Goal: Information Seeking & Learning: Learn about a topic

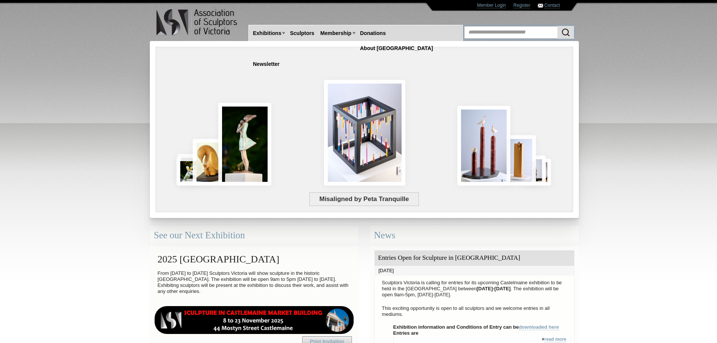
click at [487, 33] on input "text" at bounding box center [519, 32] width 110 height 13
click at [485, 33] on input "text" at bounding box center [519, 32] width 110 height 13
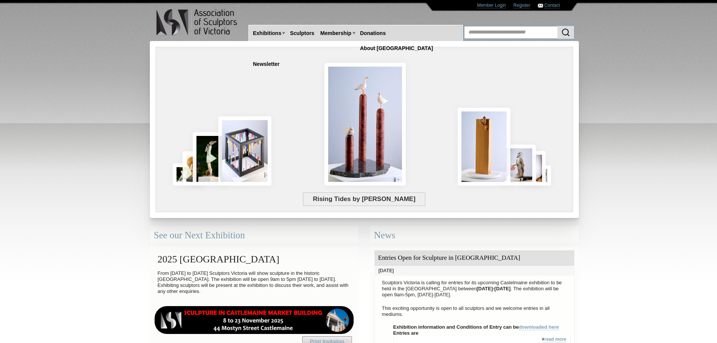
type input "**********"
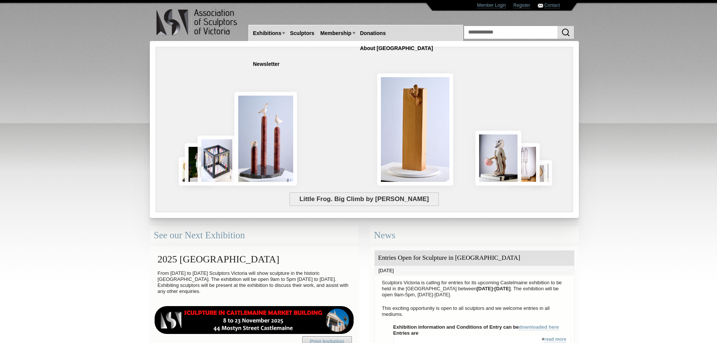
click at [566, 29] on img "submit" at bounding box center [565, 32] width 9 height 9
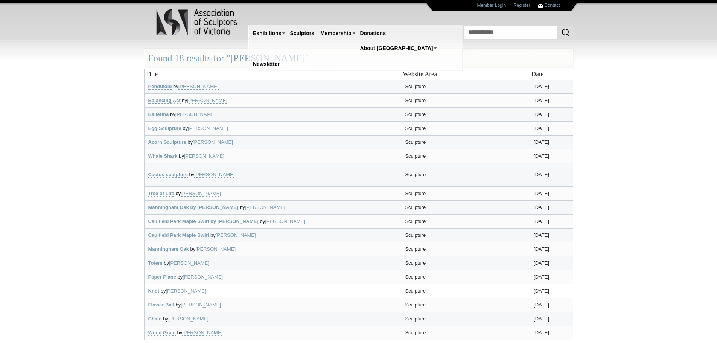
scroll to position [75, 0]
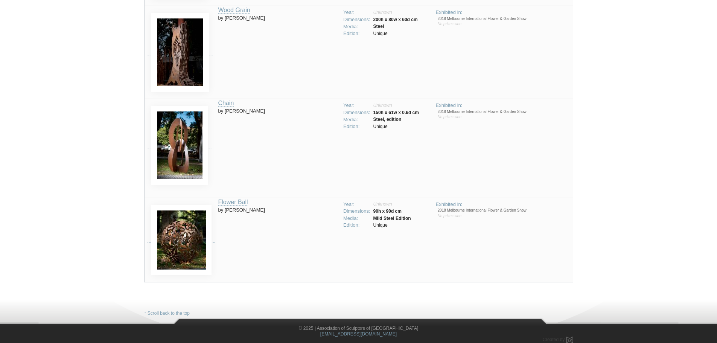
scroll to position [1420, 0]
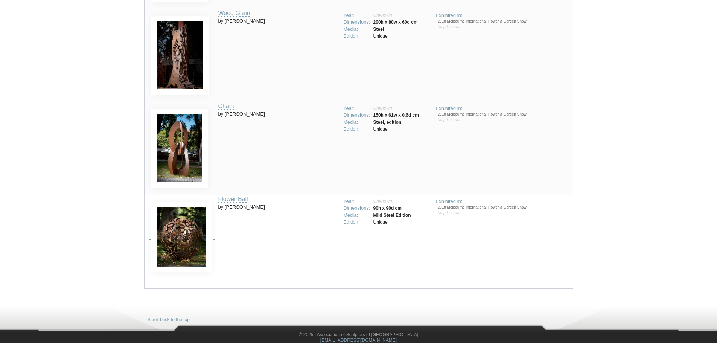
click at [232, 207] on td "Flower Ball by Helen Neyland" at bounding box center [278, 241] width 121 height 94
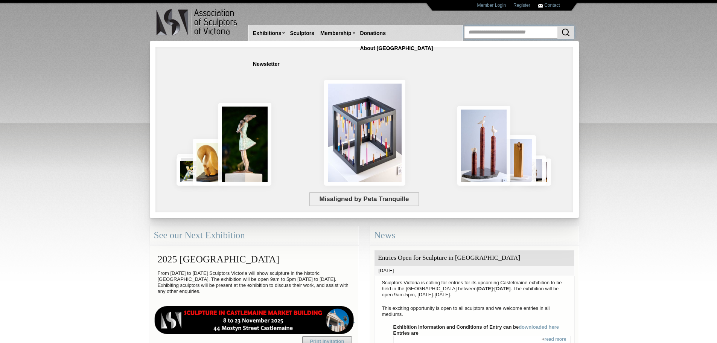
click at [492, 34] on input "text" at bounding box center [519, 32] width 110 height 13
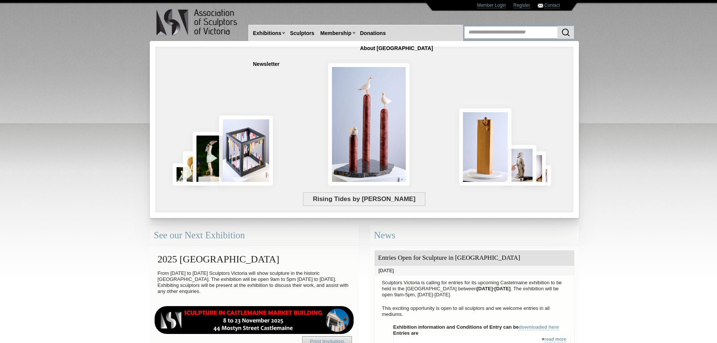
type input "**********"
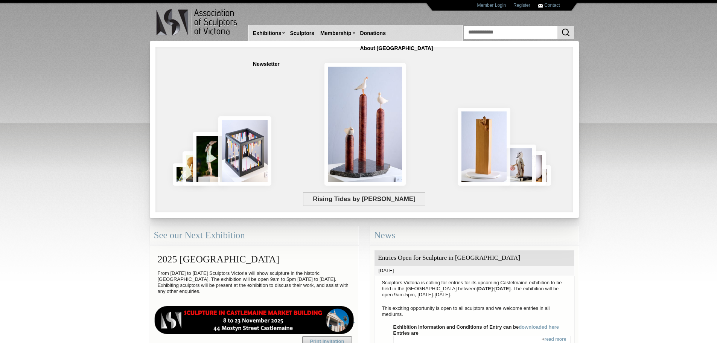
click at [565, 29] on img "submit" at bounding box center [565, 32] width 9 height 9
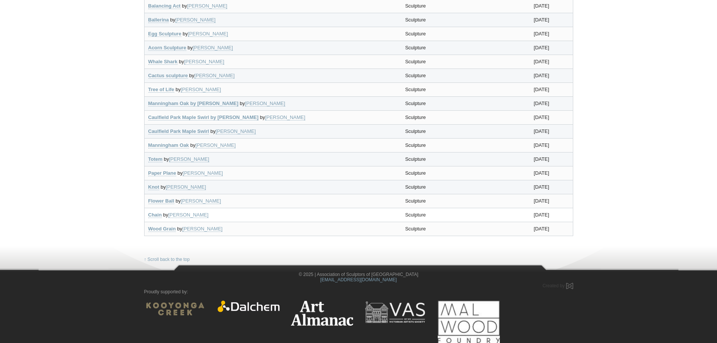
scroll to position [95, 0]
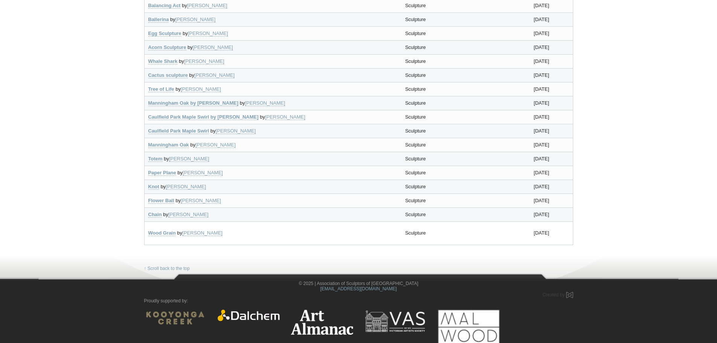
drag, startPoint x: 562, startPoint y: 232, endPoint x: 533, endPoint y: 234, distance: 29.4
click at [533, 234] on td "23 Mar 2018" at bounding box center [551, 232] width 43 height 23
copy td "23 Mar 2018"
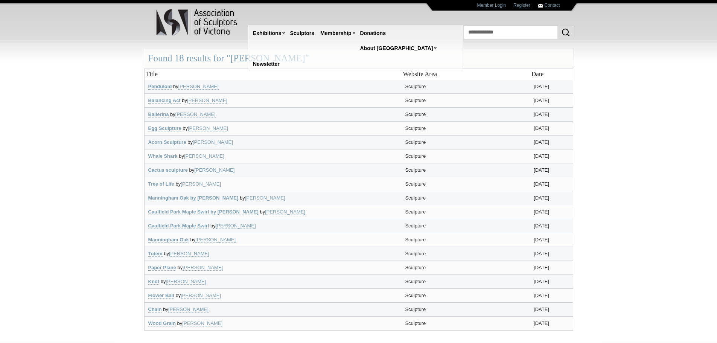
scroll to position [94, 0]
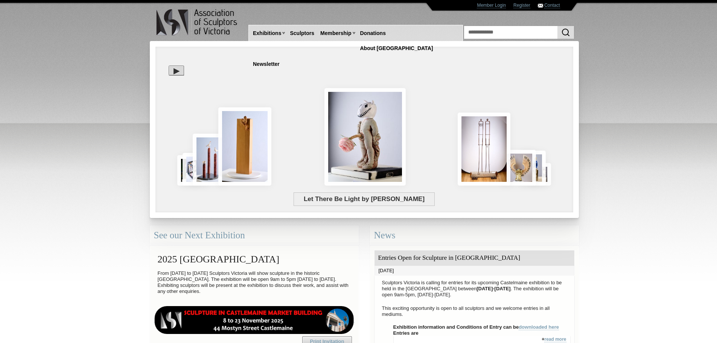
click at [566, 29] on img "submit" at bounding box center [565, 32] width 9 height 9
click at [562, 32] on img "submit" at bounding box center [565, 32] width 9 height 9
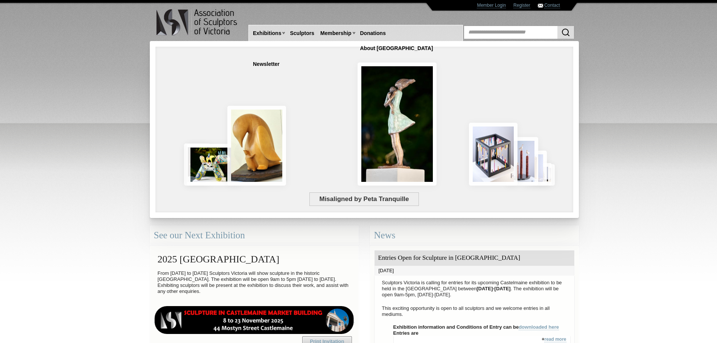
click at [153, 142] on div at bounding box center [364, 129] width 429 height 177
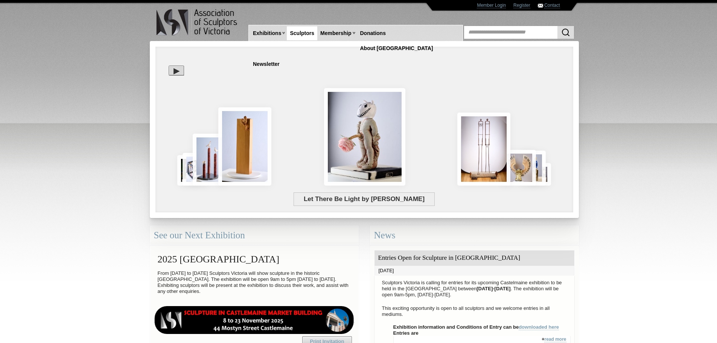
click at [296, 35] on link "Sculptors" at bounding box center [302, 33] width 30 height 14
click at [303, 31] on link "Sculptors" at bounding box center [302, 33] width 30 height 14
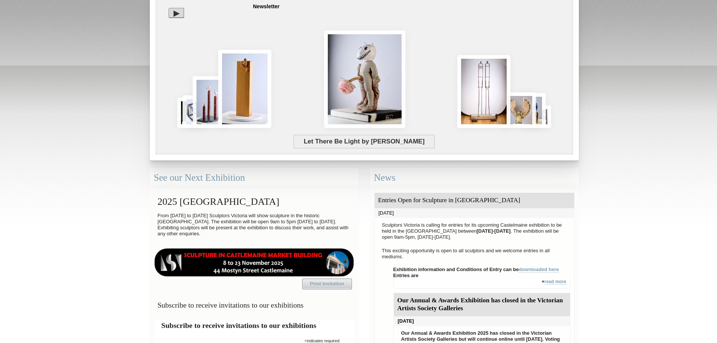
scroll to position [75, 0]
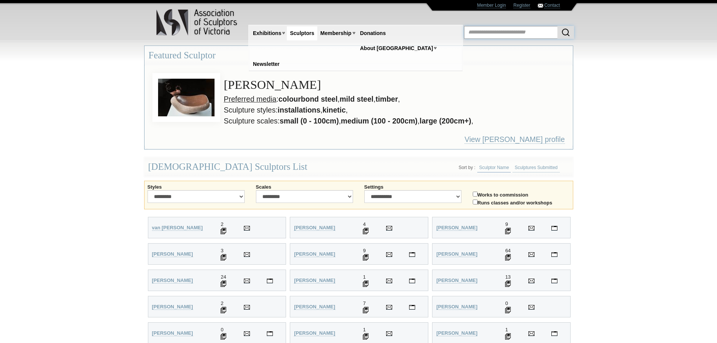
click at [482, 32] on input "text" at bounding box center [519, 32] width 110 height 13
type input "**********"
click at [563, 29] on img "submit" at bounding box center [565, 32] width 9 height 9
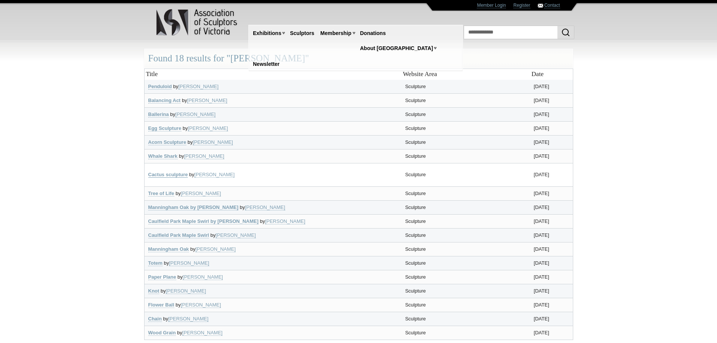
click at [175, 172] on link "Cactus sculpture" at bounding box center [168, 175] width 40 height 6
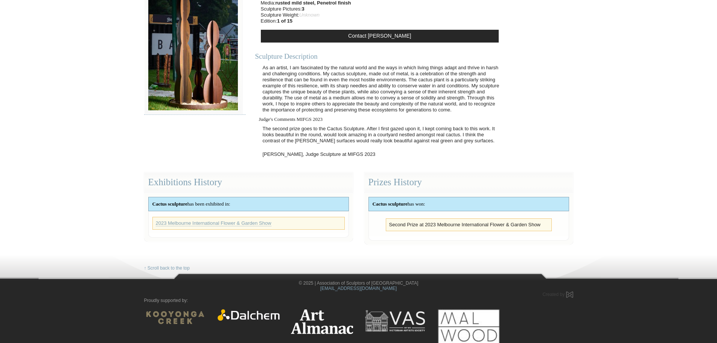
scroll to position [116, 0]
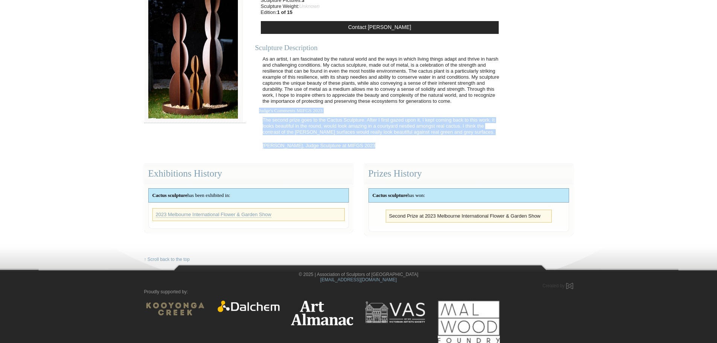
drag, startPoint x: 372, startPoint y: 144, endPoint x: 257, endPoint y: 111, distance: 119.3
click at [257, 111] on div "As an artist, I am fascinated by the natural world and the ways in which living…" at bounding box center [379, 102] width 249 height 100
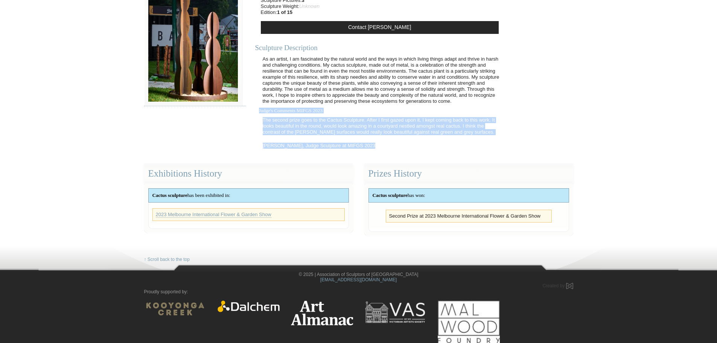
copy div "Judge's Comments MIFGS 2023 The second prize goes to the Cactus Sculpture. Afte…"
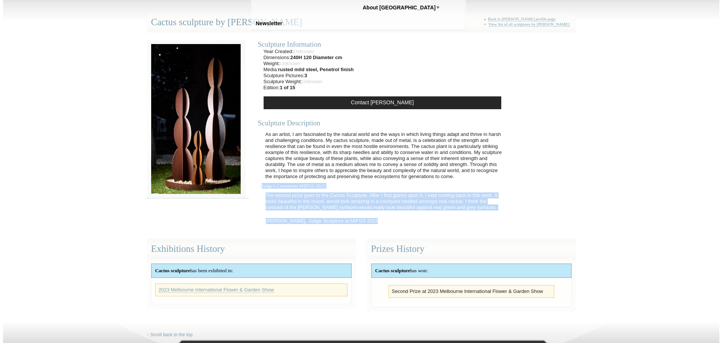
scroll to position [0, 0]
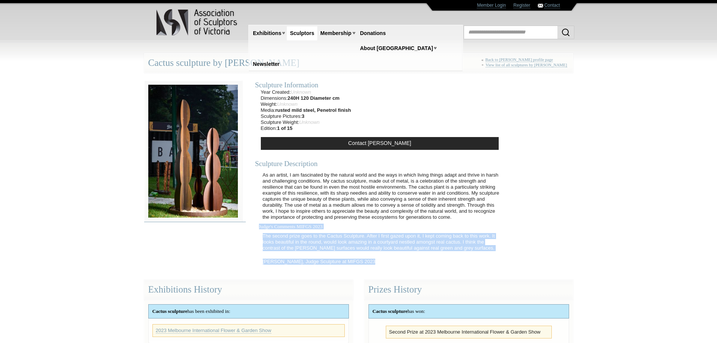
click at [193, 148] on img at bounding box center [193, 151] width 98 height 141
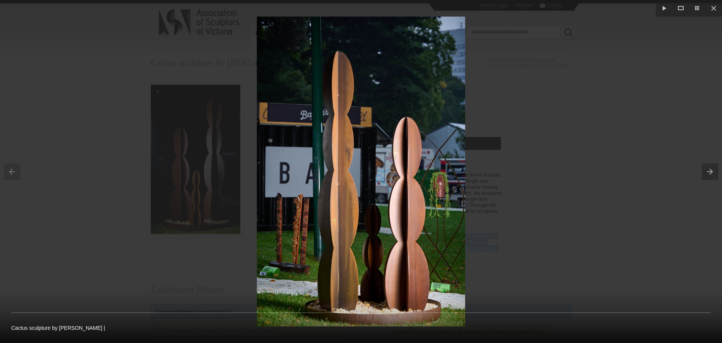
click at [707, 171] on button at bounding box center [712, 172] width 20 height 38
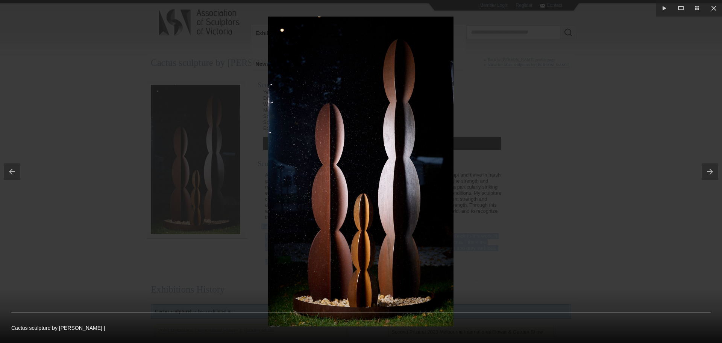
click at [707, 171] on button at bounding box center [712, 172] width 20 height 38
